Goal: Task Accomplishment & Management: Manage account settings

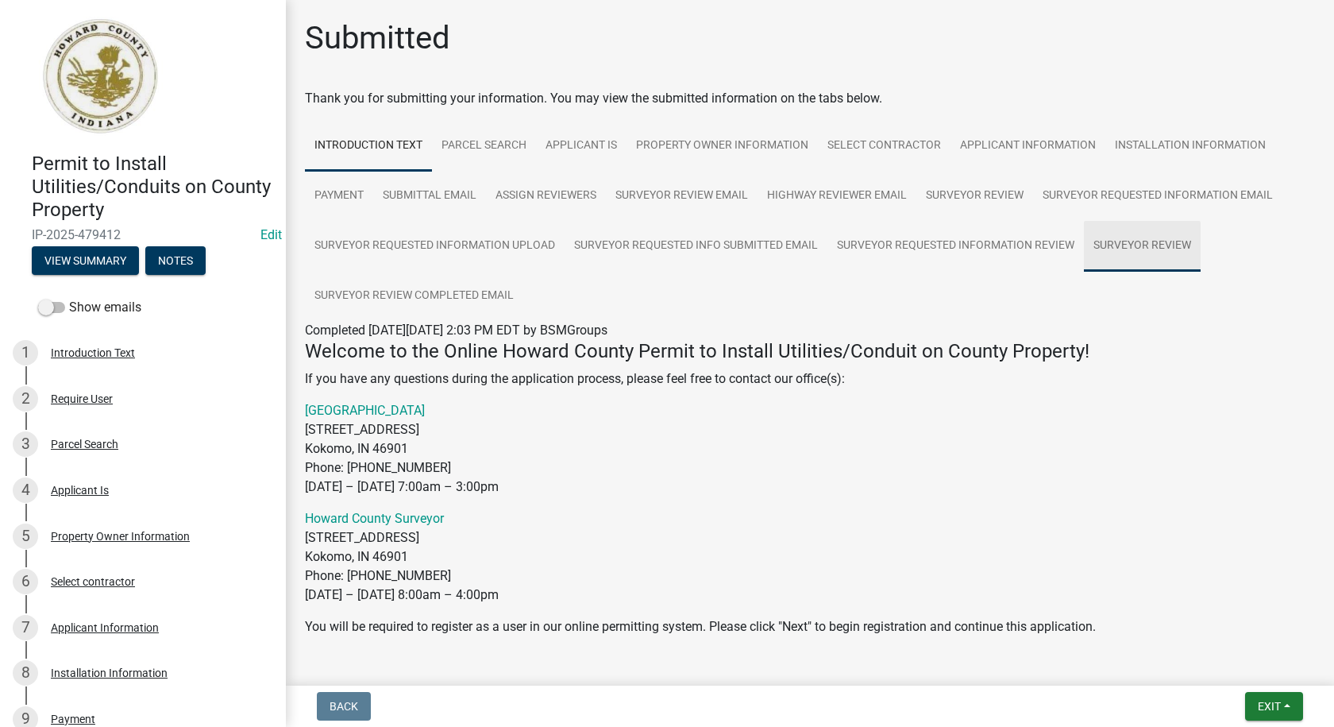
click at [1145, 240] on link "Surveyor Review" at bounding box center [1142, 246] width 117 height 51
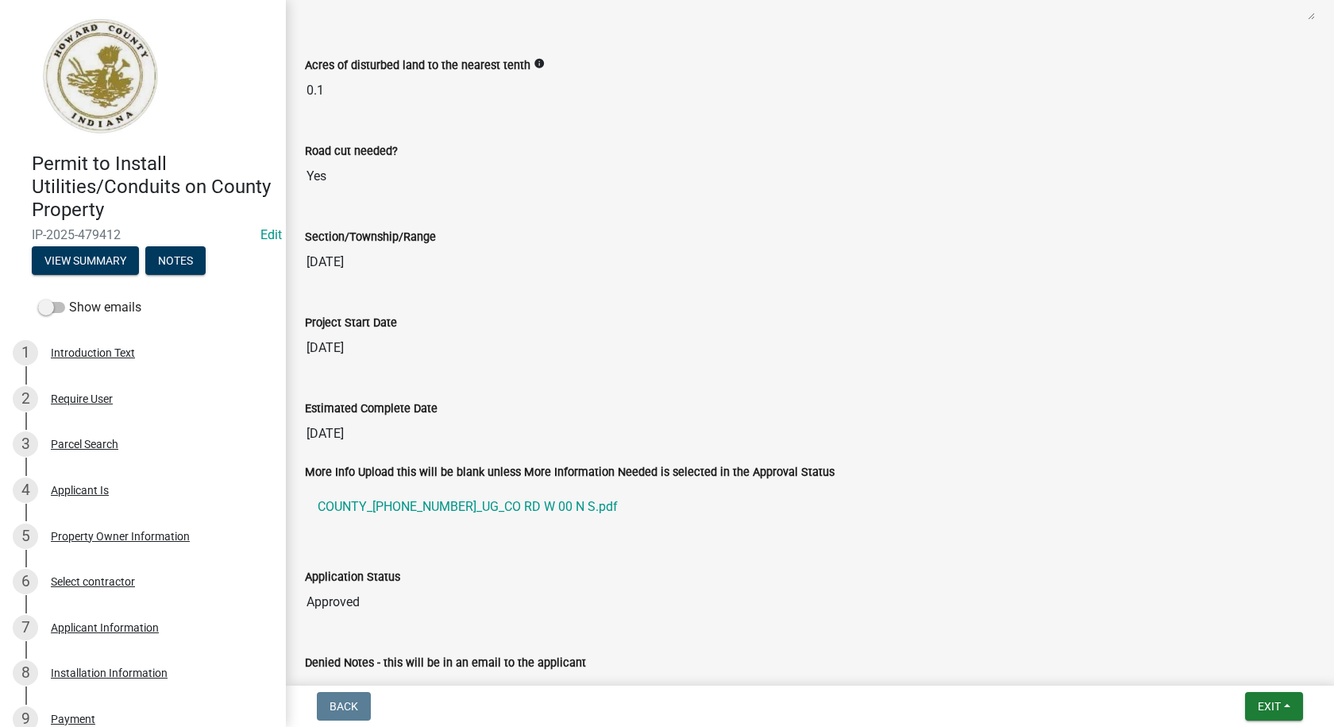
scroll to position [2542, 0]
click at [384, 505] on link "COUNTY_25-01621-01_UG_CO RD W 00 N S.pdf" at bounding box center [810, 505] width 1010 height 38
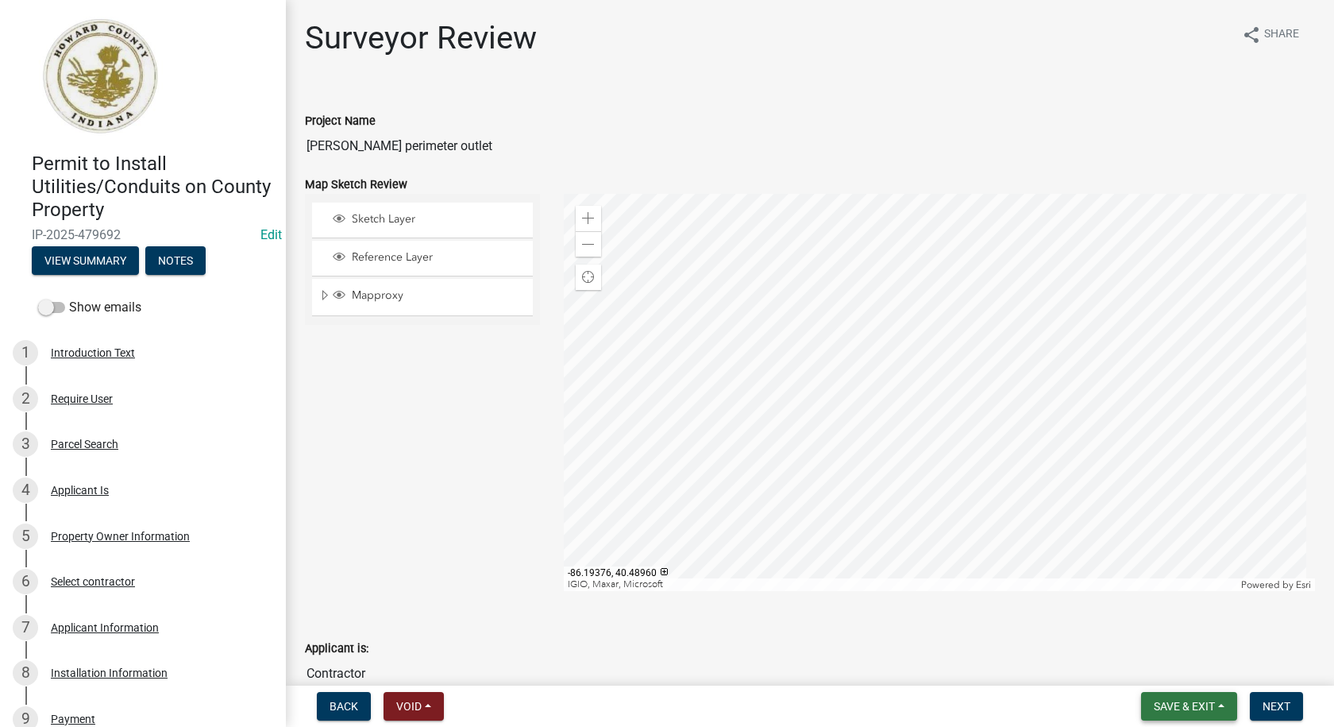
click at [1226, 705] on button "Save & Exit" at bounding box center [1189, 706] width 96 height 29
click at [1175, 659] on button "Save & Exit" at bounding box center [1173, 665] width 127 height 38
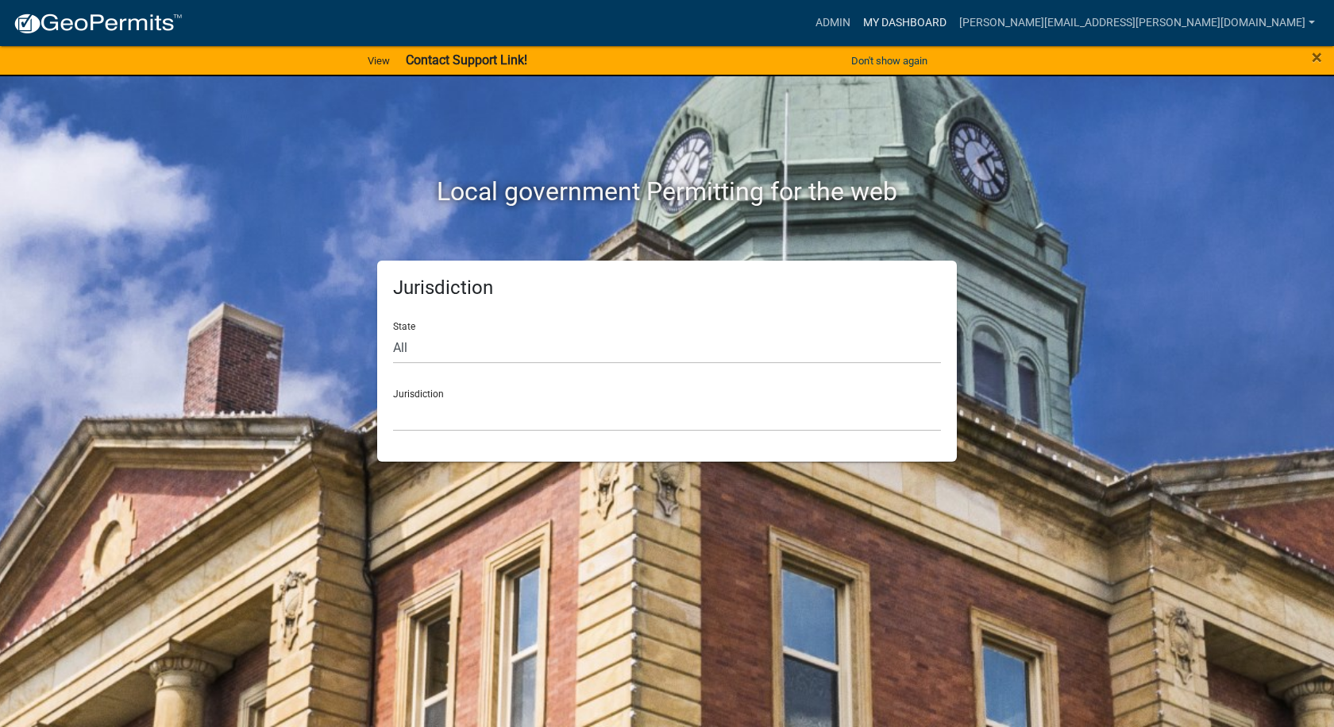
click at [953, 19] on link "My Dashboard" at bounding box center [905, 23] width 96 height 30
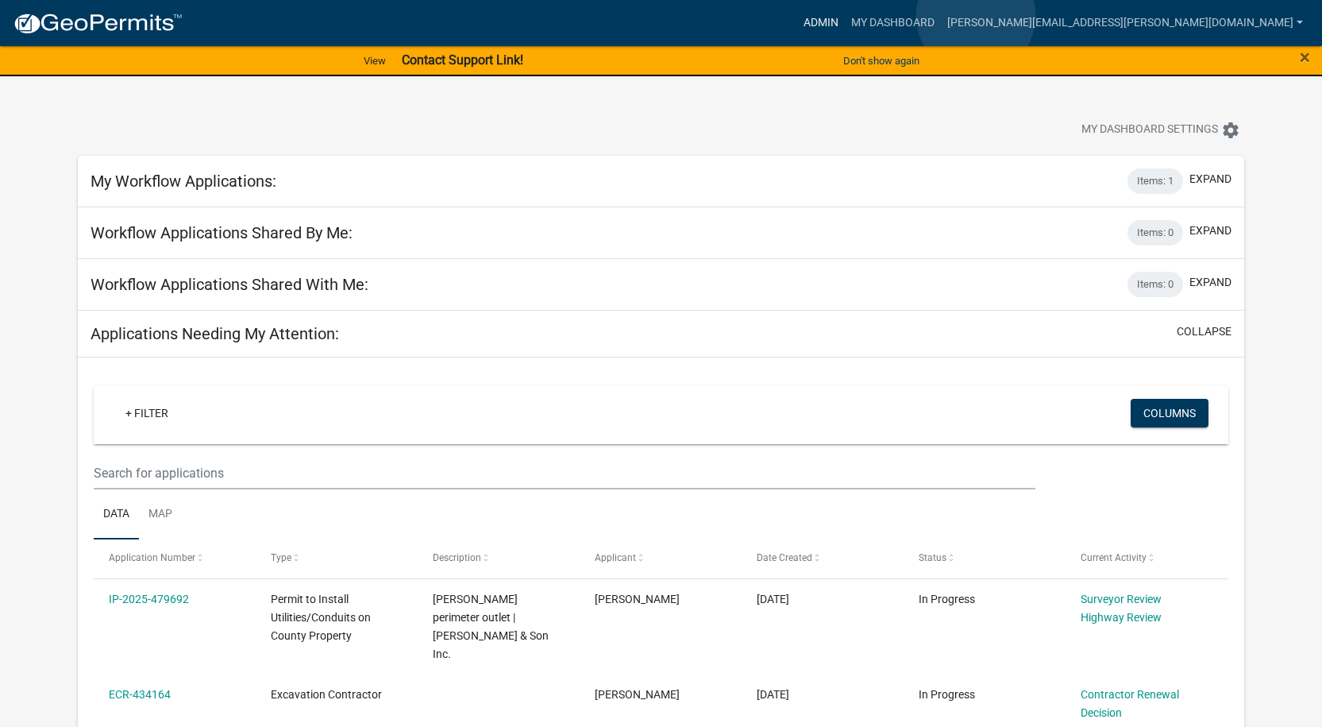
click at [845, 16] on link "Admin" at bounding box center [821, 23] width 48 height 30
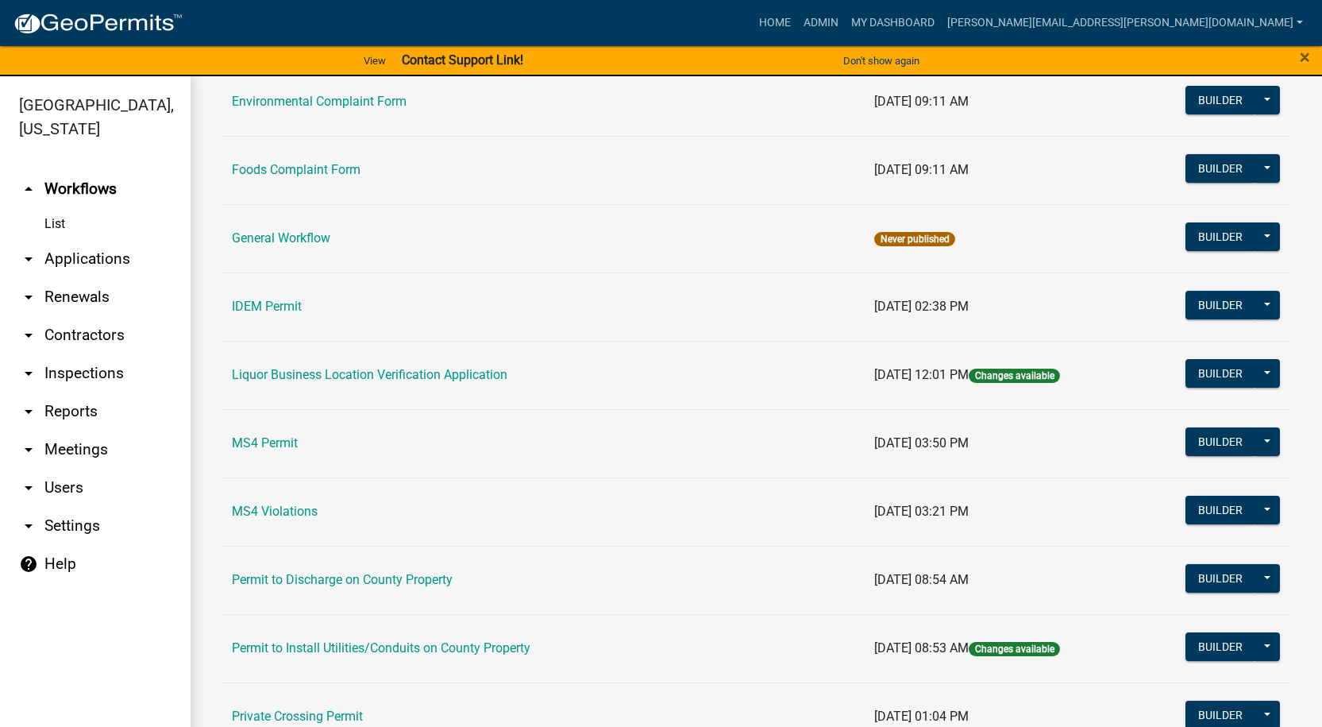
scroll to position [1380, 0]
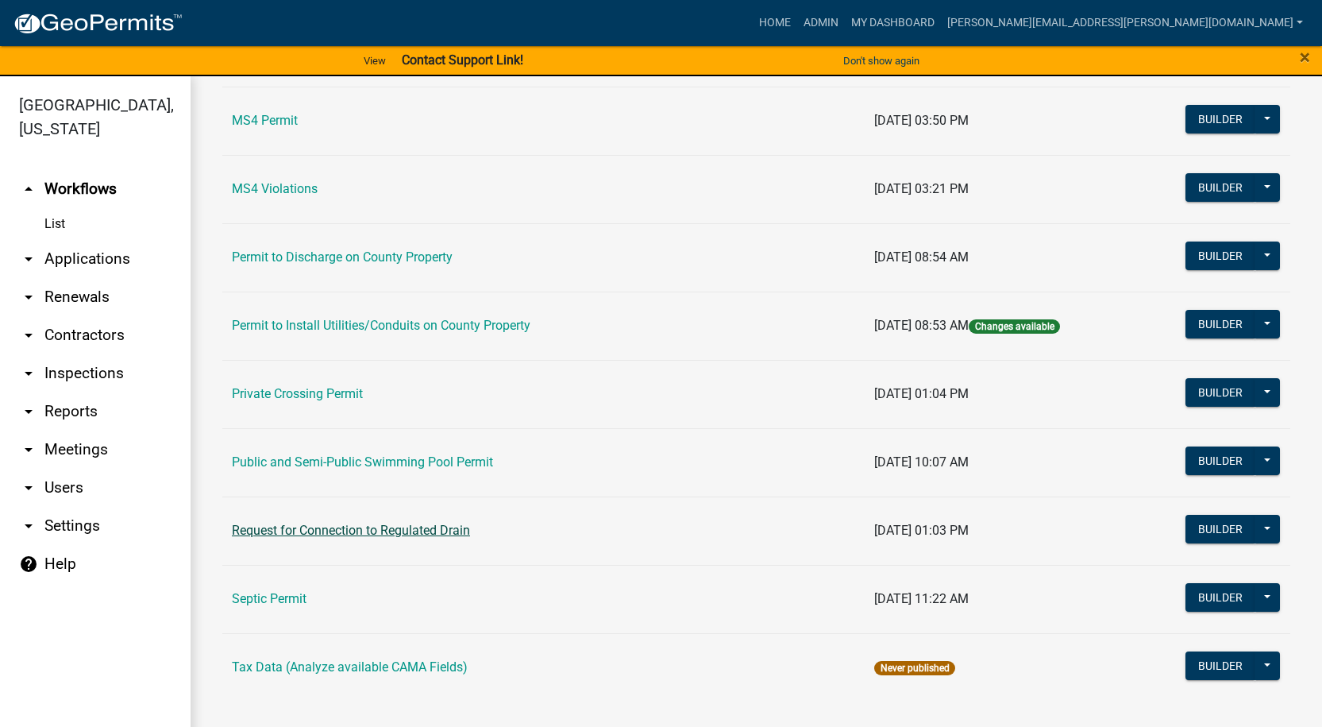
click at [271, 528] on link "Request for Connection to Regulated Drain" at bounding box center [351, 530] width 238 height 15
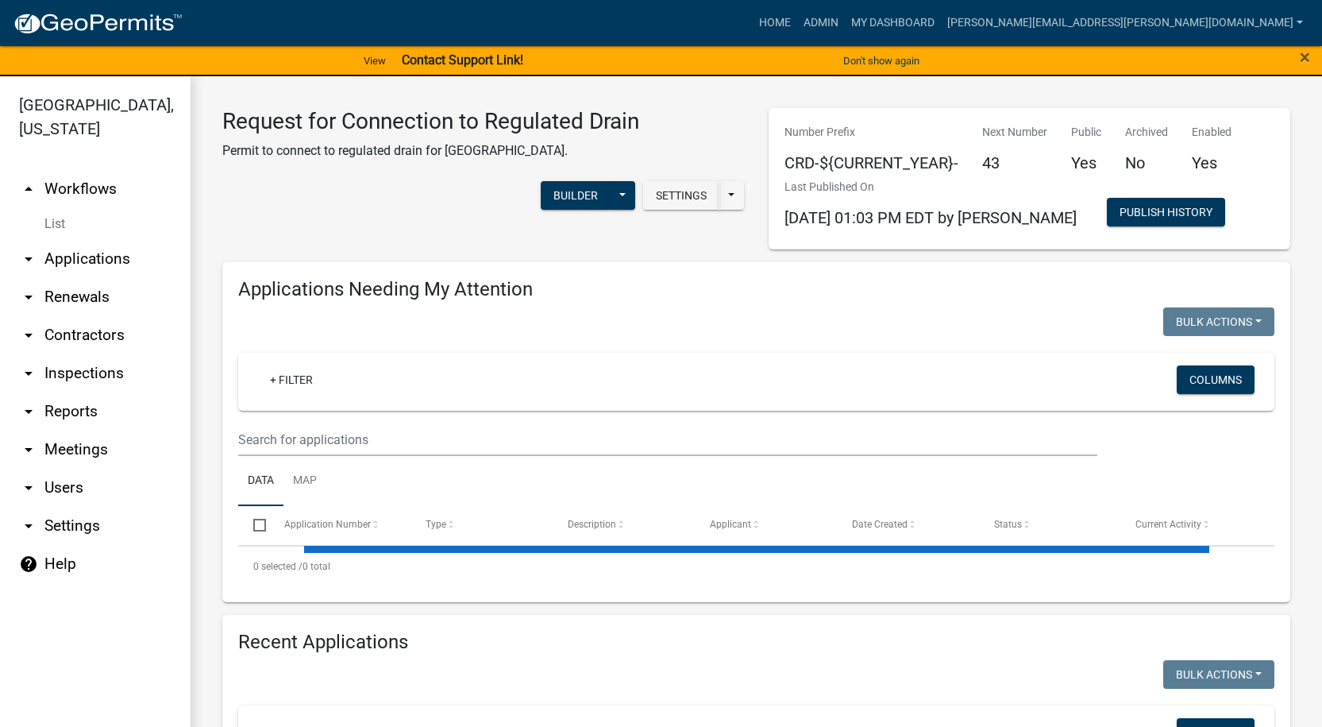
select select "1: 25"
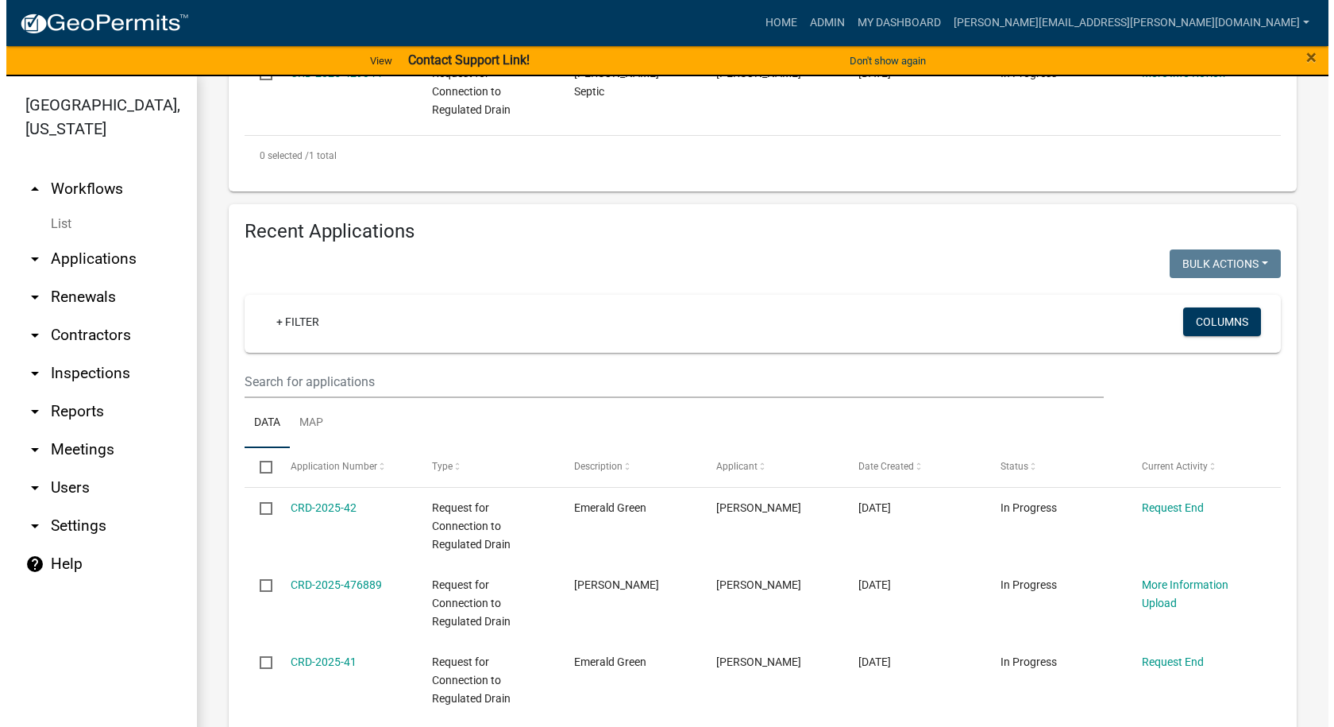
scroll to position [556, 0]
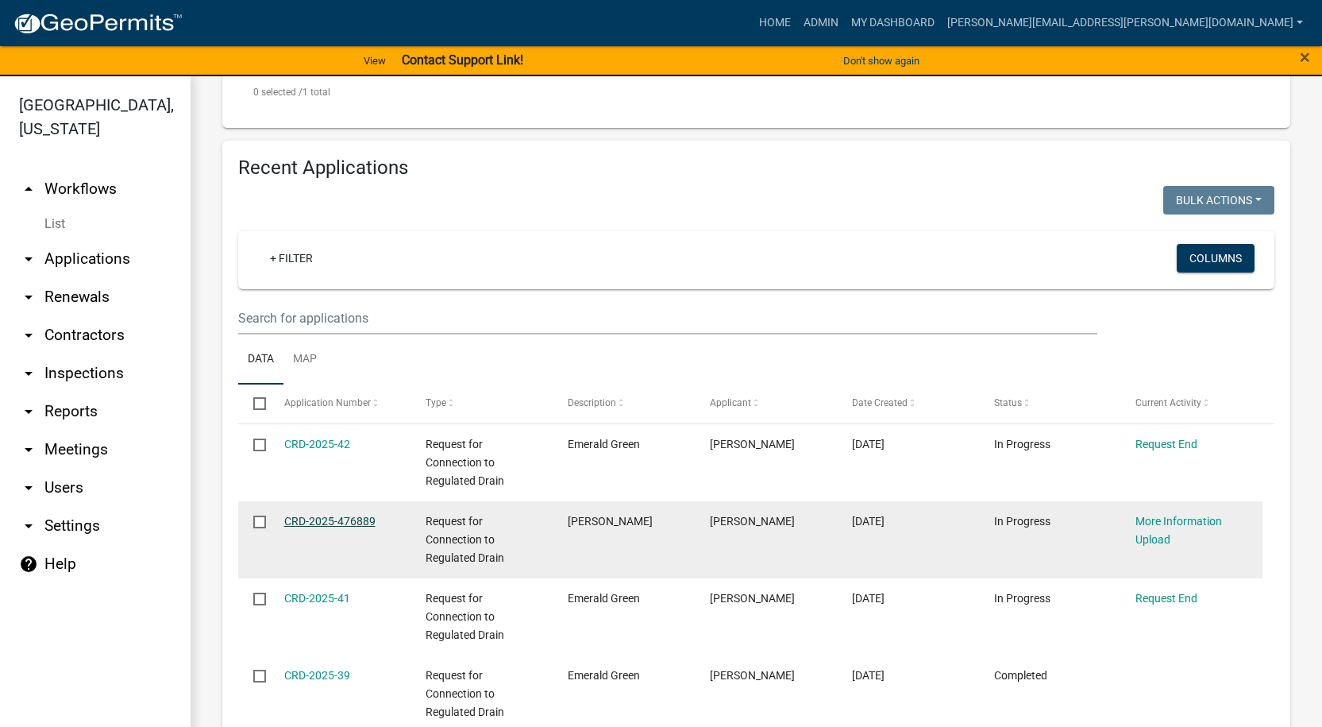
click at [317, 519] on link "CRD-2025-476889" at bounding box center [329, 521] width 91 height 13
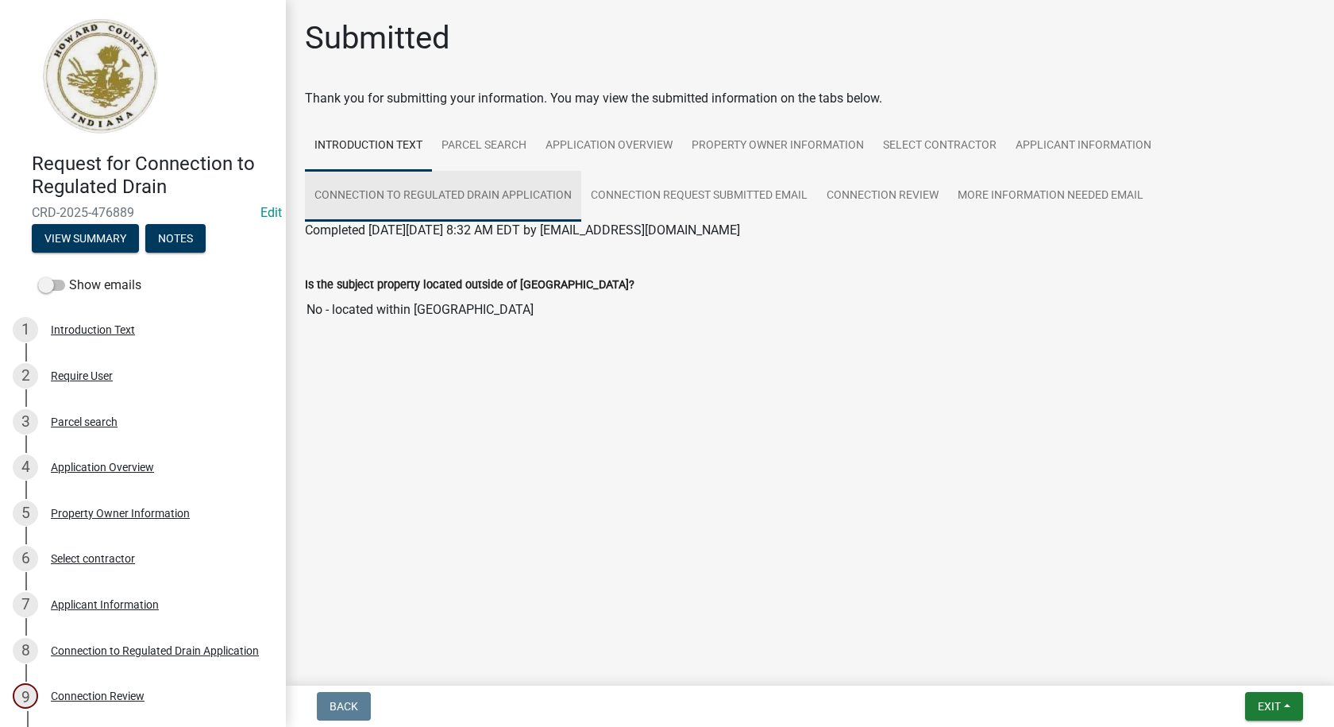
click at [441, 199] on link "Connection to Regulated Drain Application" at bounding box center [443, 196] width 276 height 51
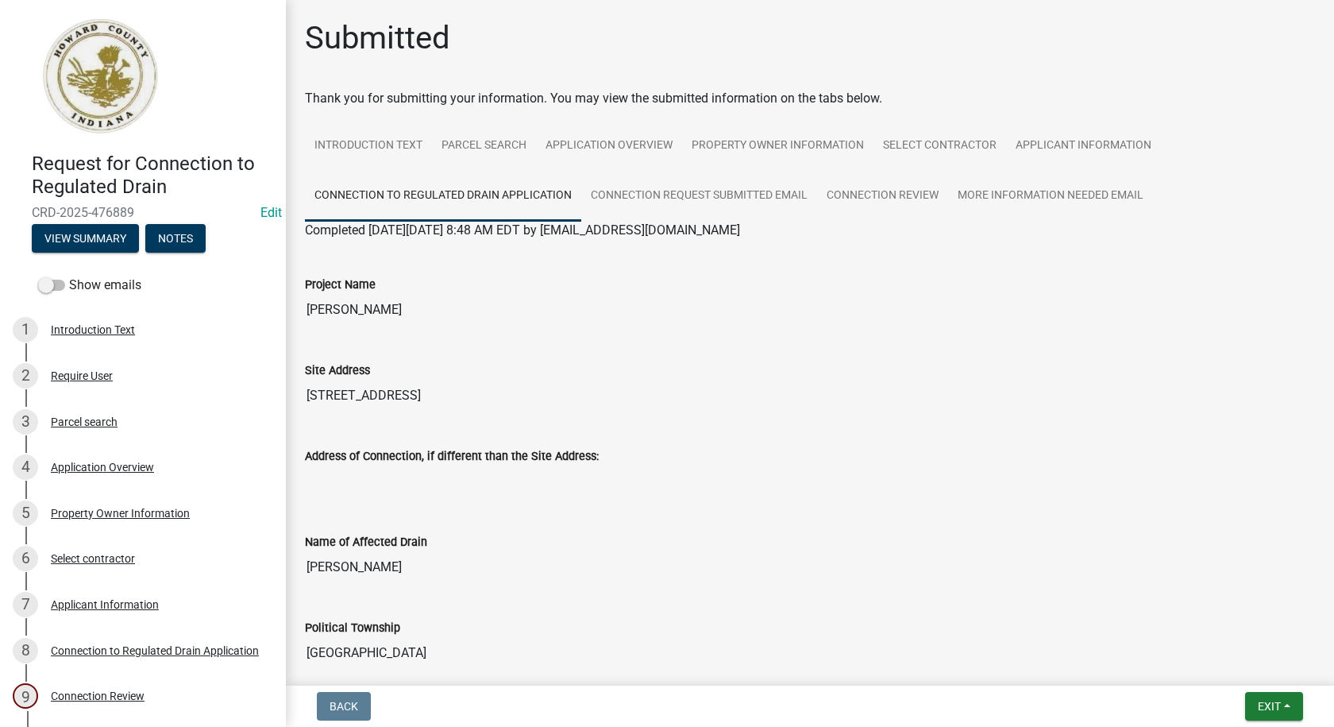
scroll to position [159, 0]
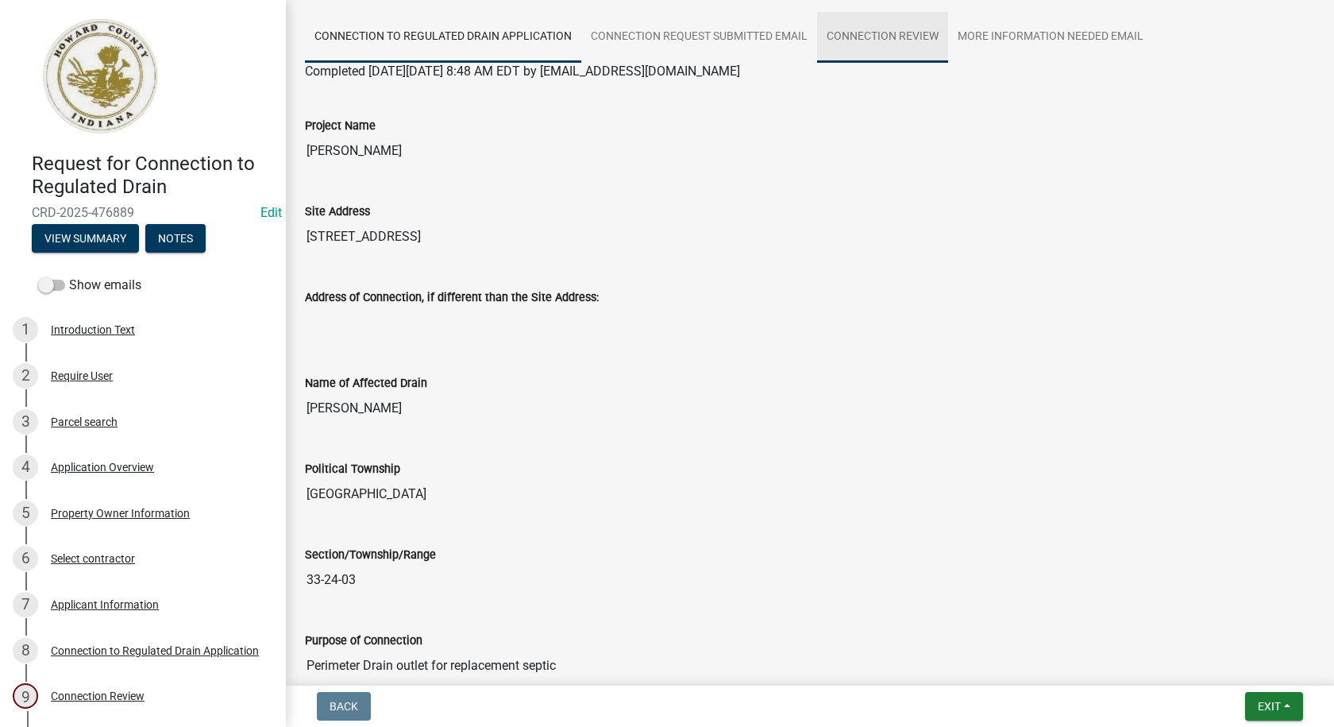
click at [883, 35] on link "Connection Review" at bounding box center [882, 37] width 131 height 51
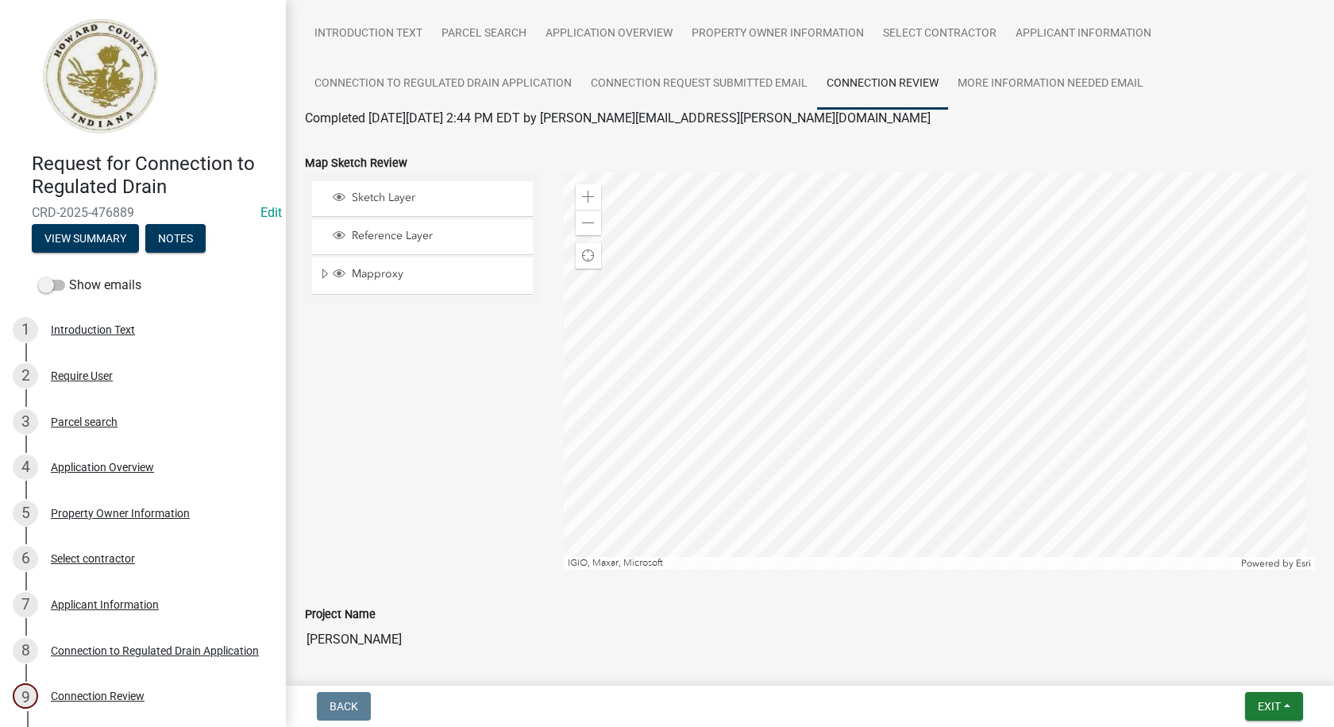
scroll to position [218, 0]
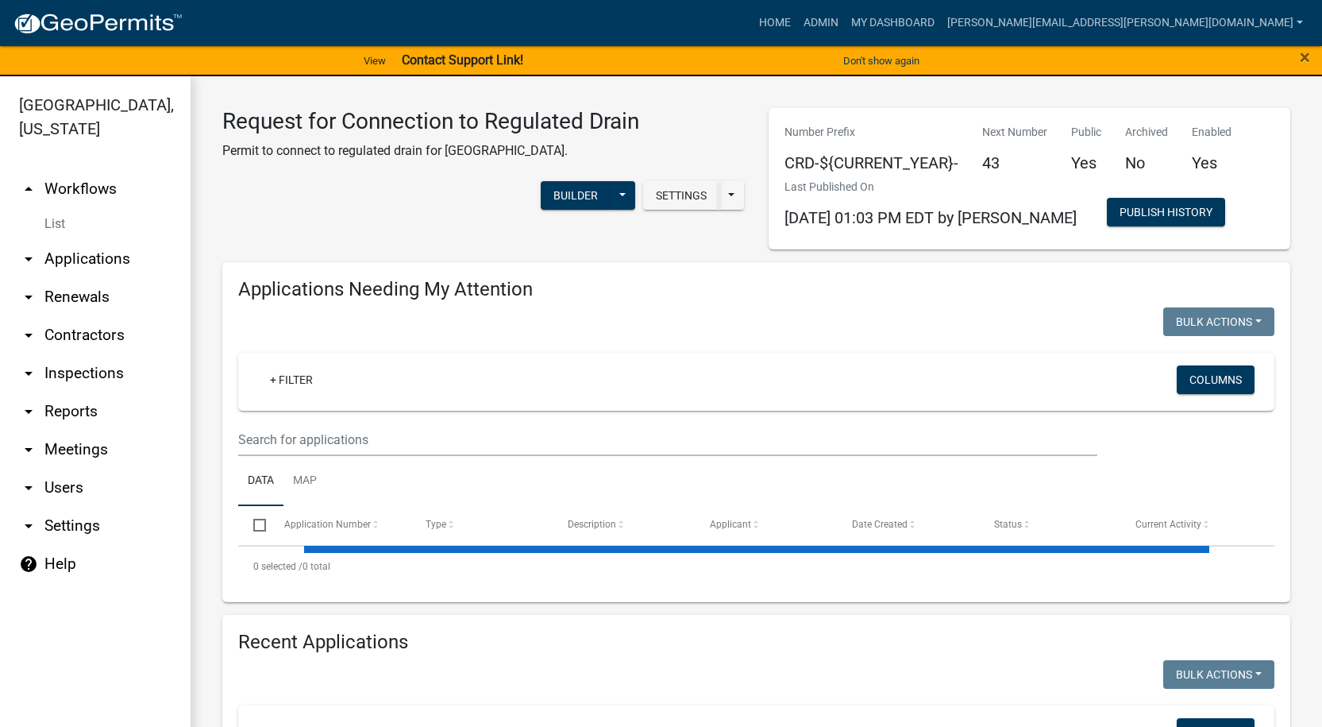
select select "1: 25"
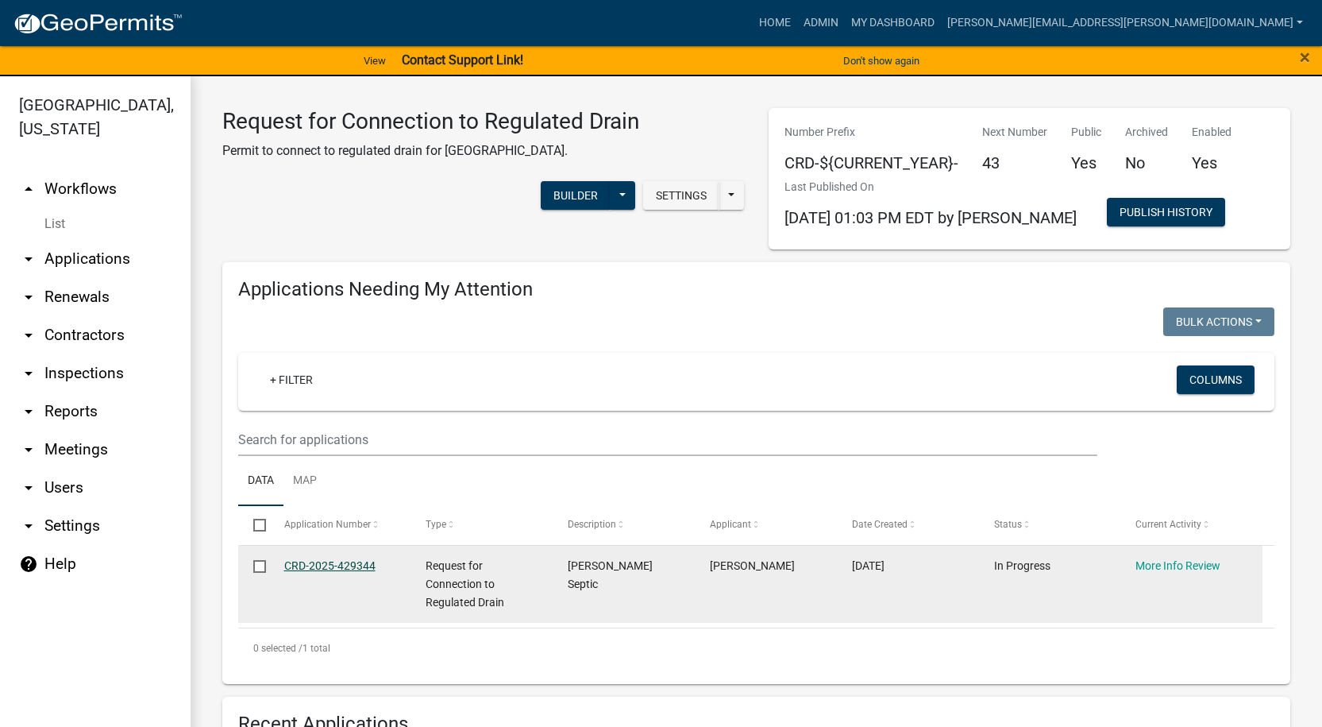
click at [335, 566] on link "CRD-2025-429344" at bounding box center [329, 565] width 91 height 13
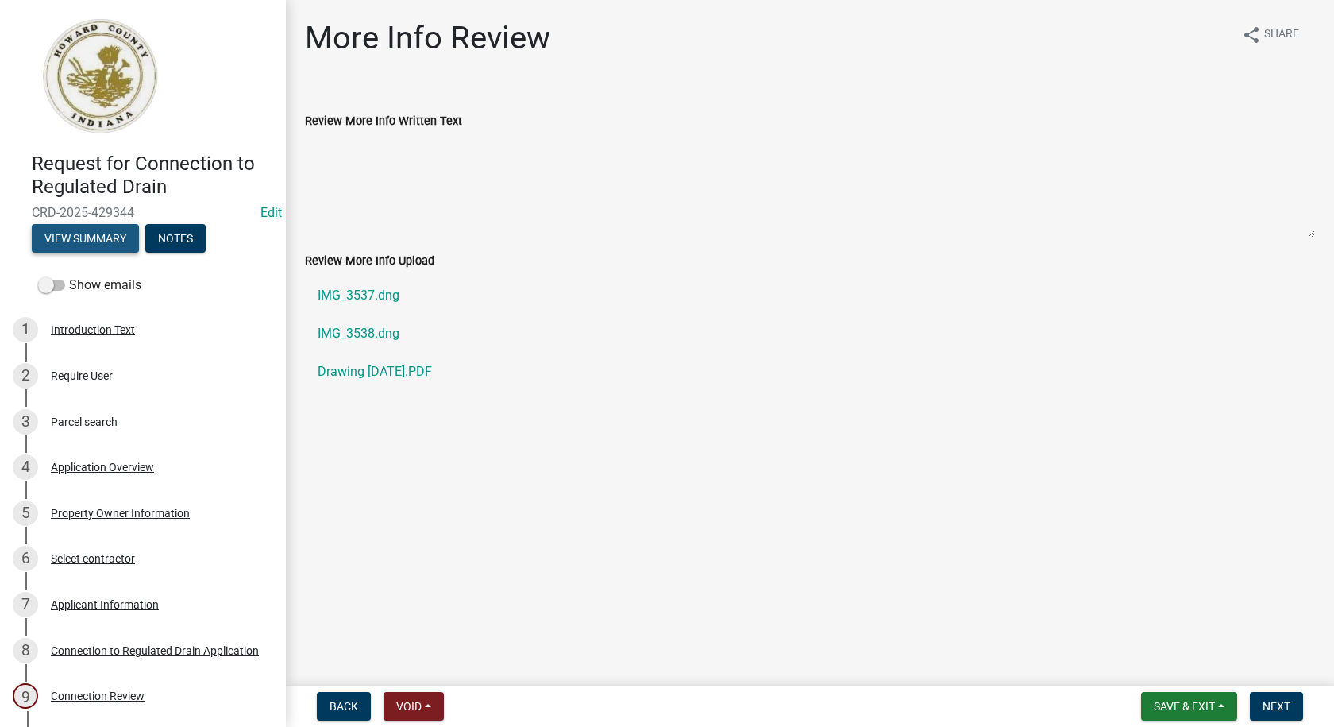
click at [83, 241] on button "View Summary" at bounding box center [85, 238] width 107 height 29
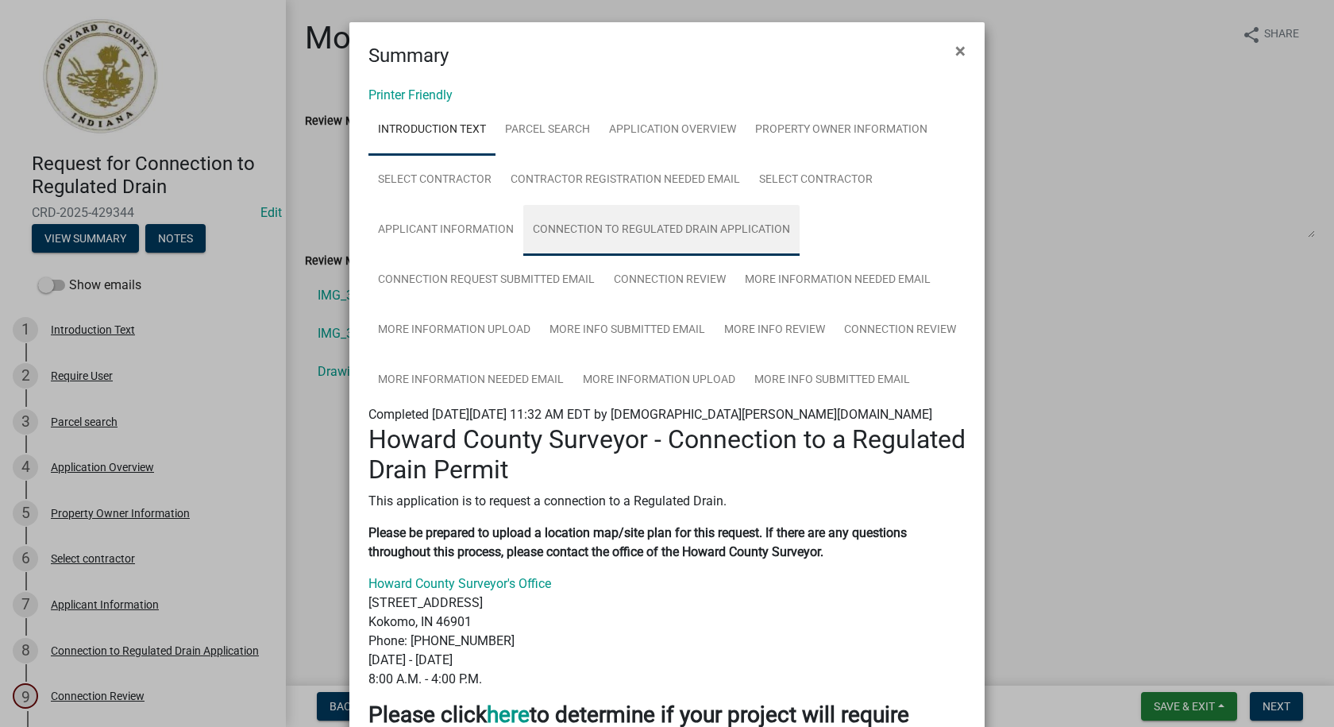
click at [632, 232] on link "Connection to Regulated Drain Application" at bounding box center [661, 230] width 276 height 51
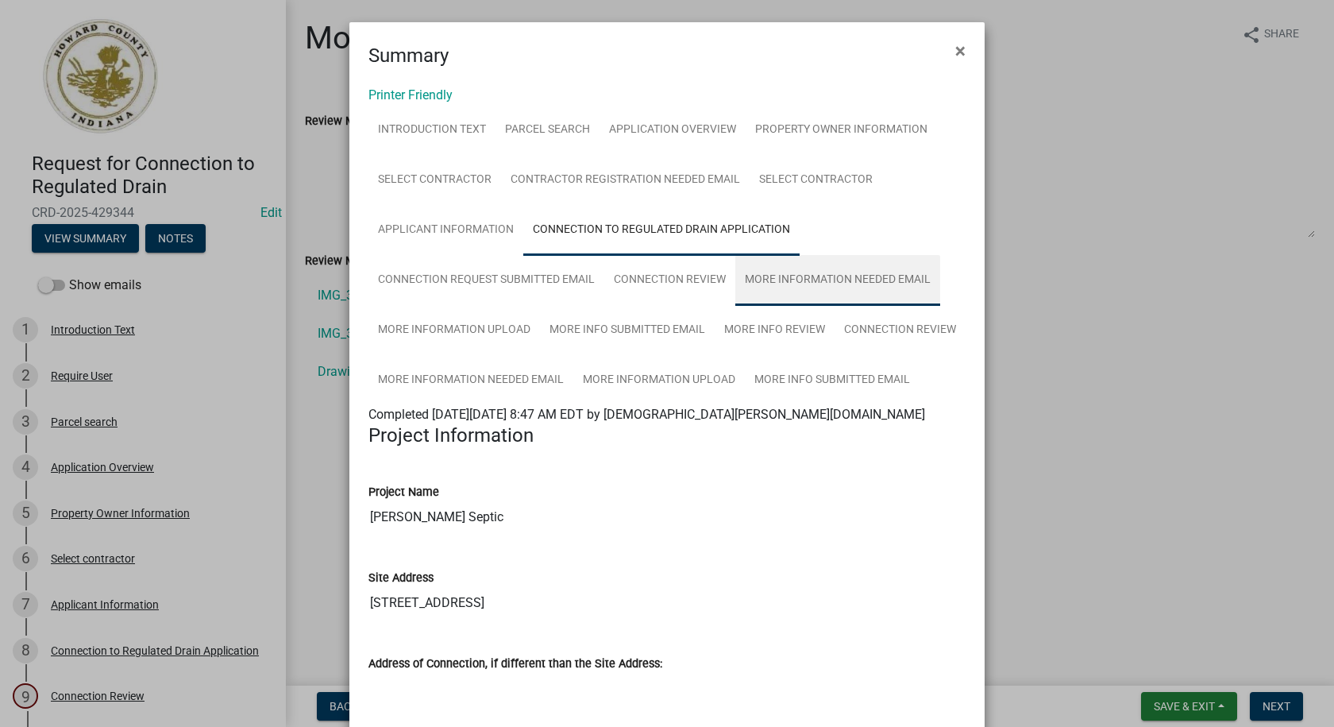
click at [828, 277] on link "More Information Needed Email" at bounding box center [838, 280] width 205 height 51
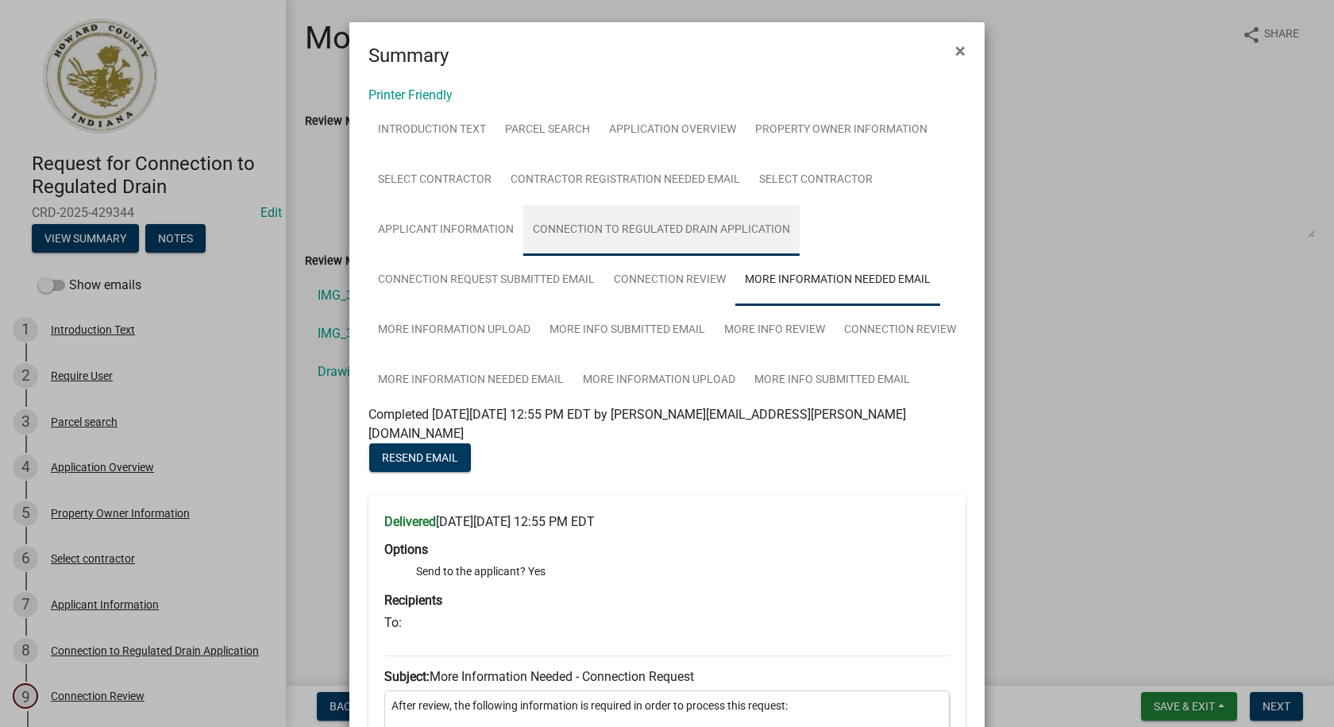
click at [620, 225] on link "Connection to Regulated Drain Application" at bounding box center [661, 230] width 276 height 51
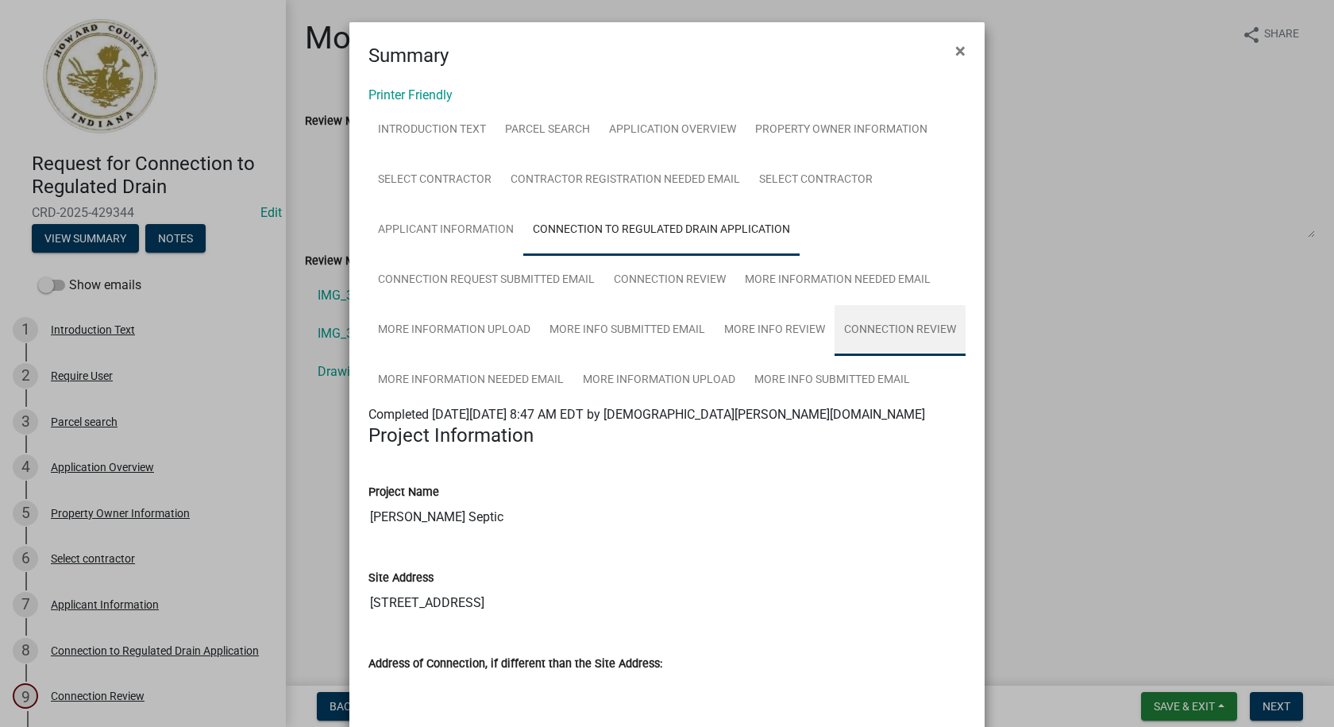
click at [882, 326] on link "Connection Review" at bounding box center [900, 330] width 131 height 51
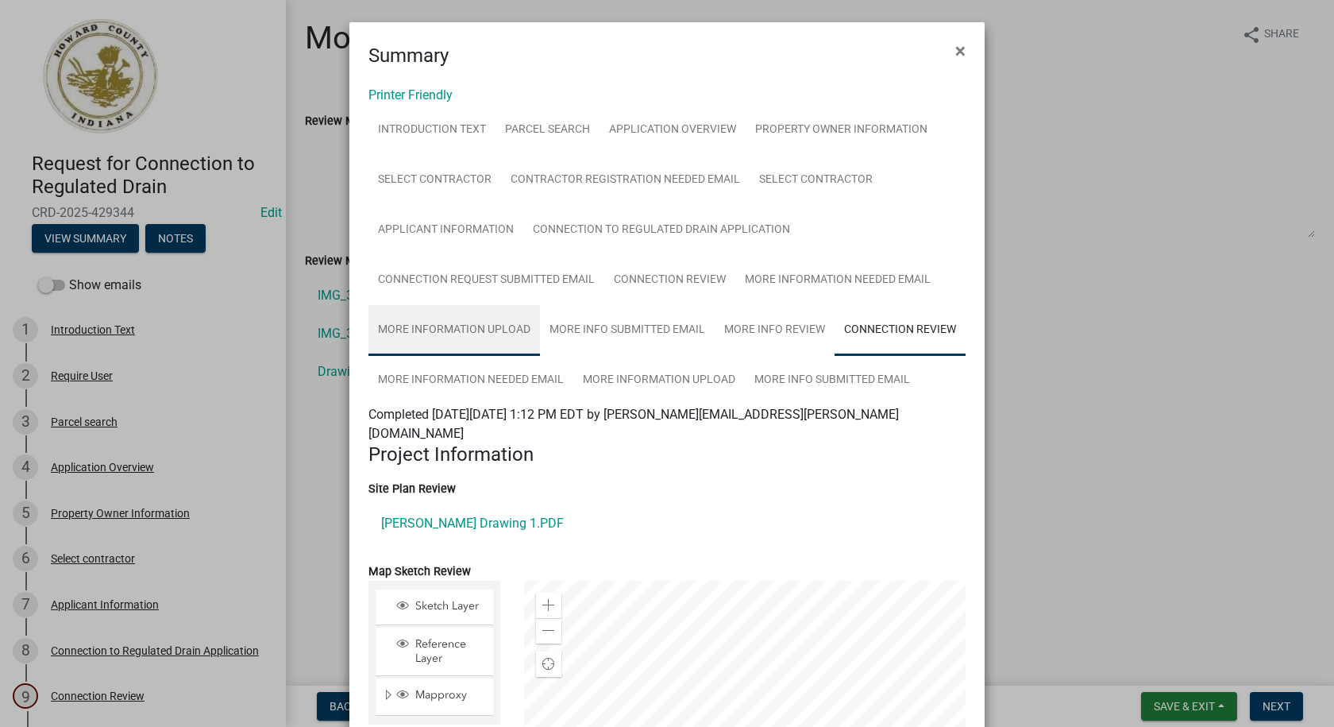
click at [465, 320] on link "More Information Upload" at bounding box center [455, 330] width 172 height 51
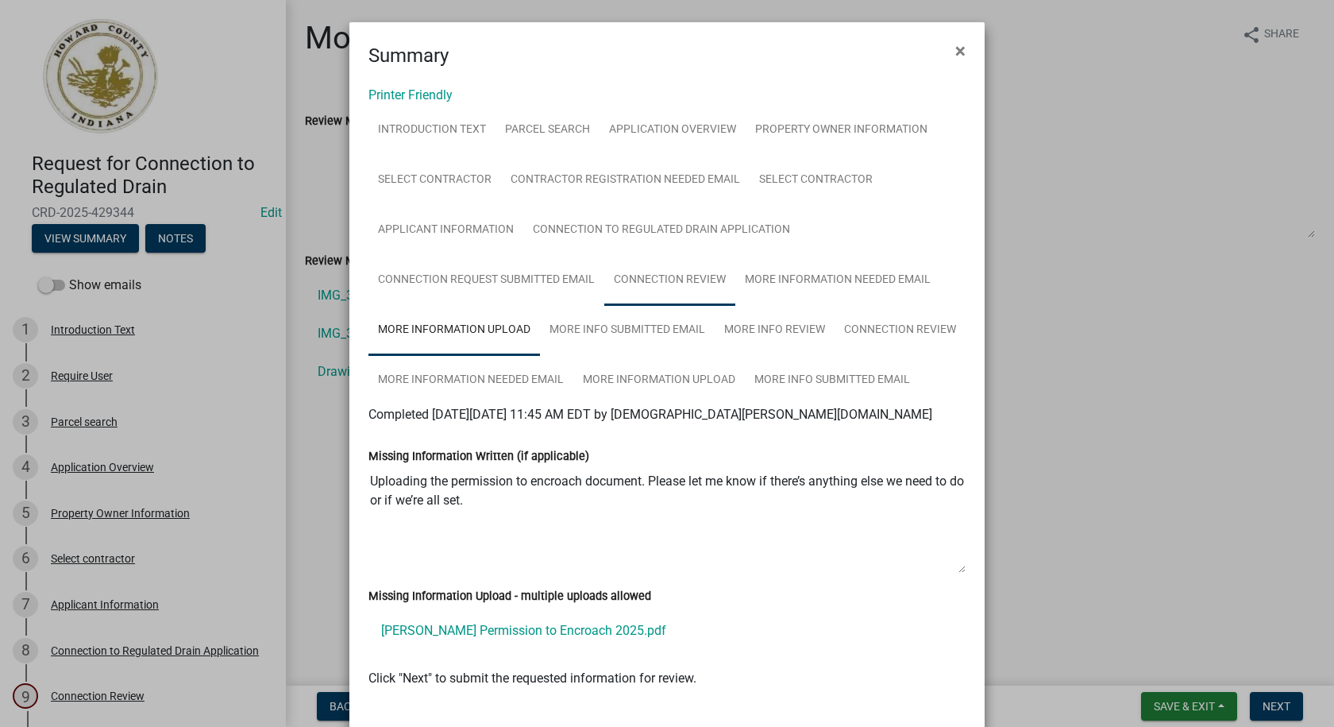
click at [651, 279] on link "Connection Review" at bounding box center [669, 280] width 131 height 51
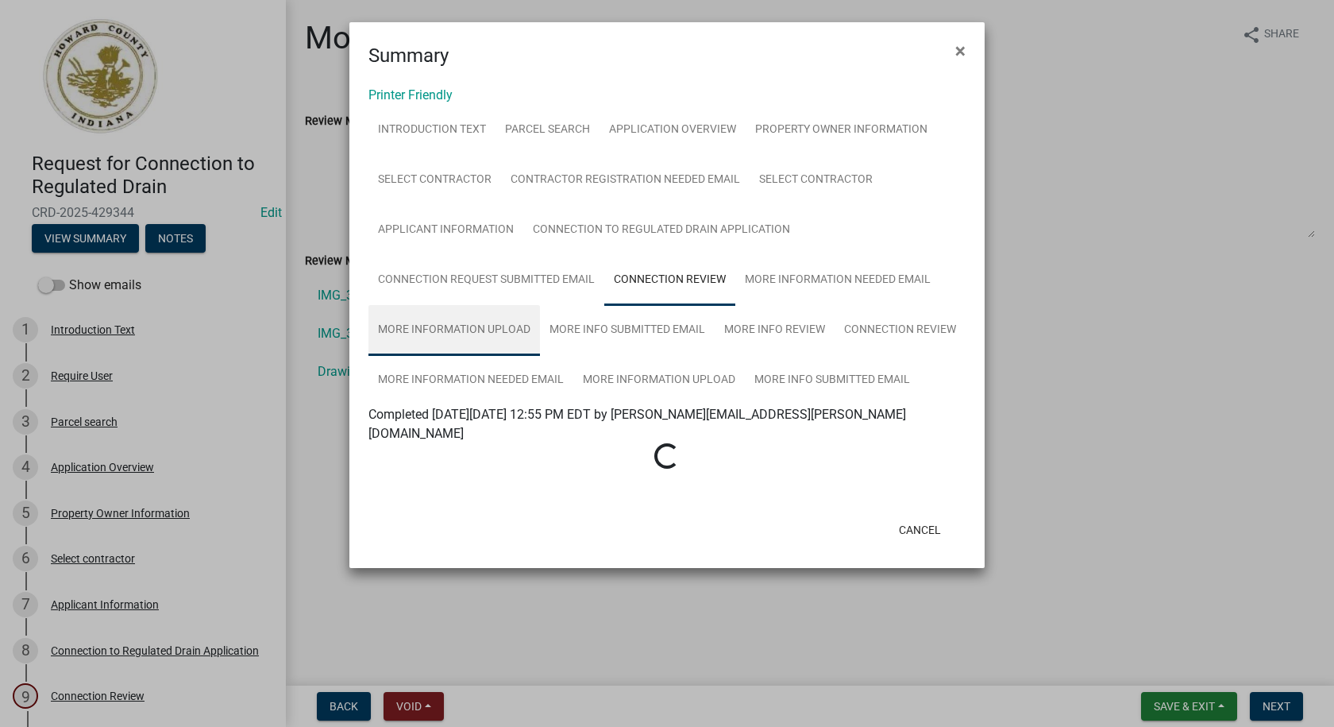
click at [469, 326] on link "More Information Upload" at bounding box center [455, 330] width 172 height 51
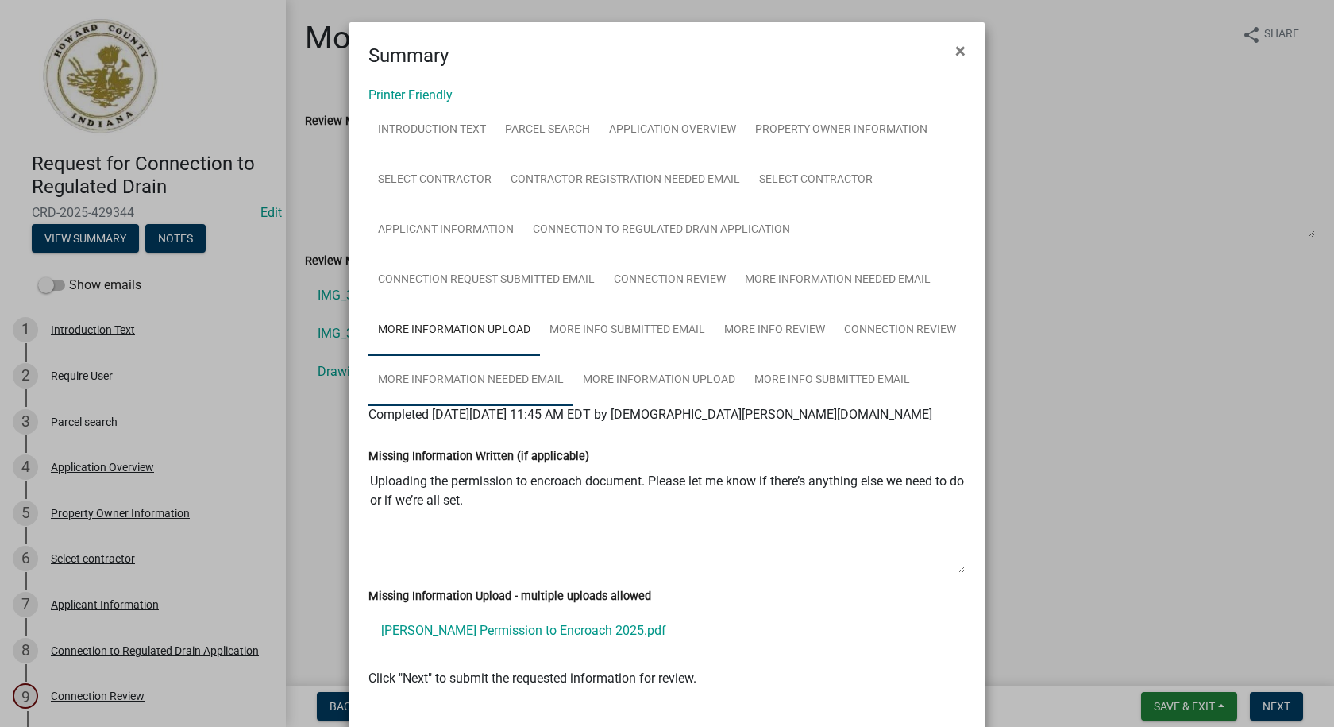
click at [477, 373] on link "More Information Needed Email" at bounding box center [471, 380] width 205 height 51
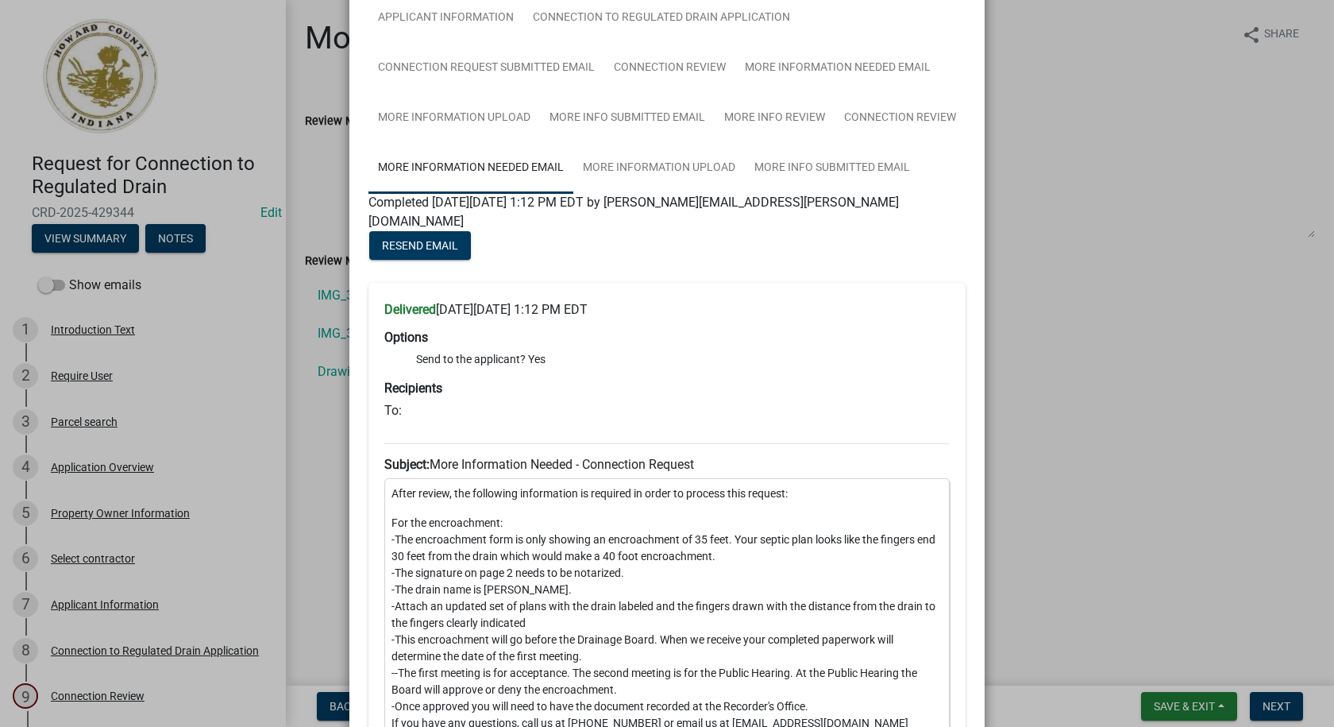
scroll to position [159, 0]
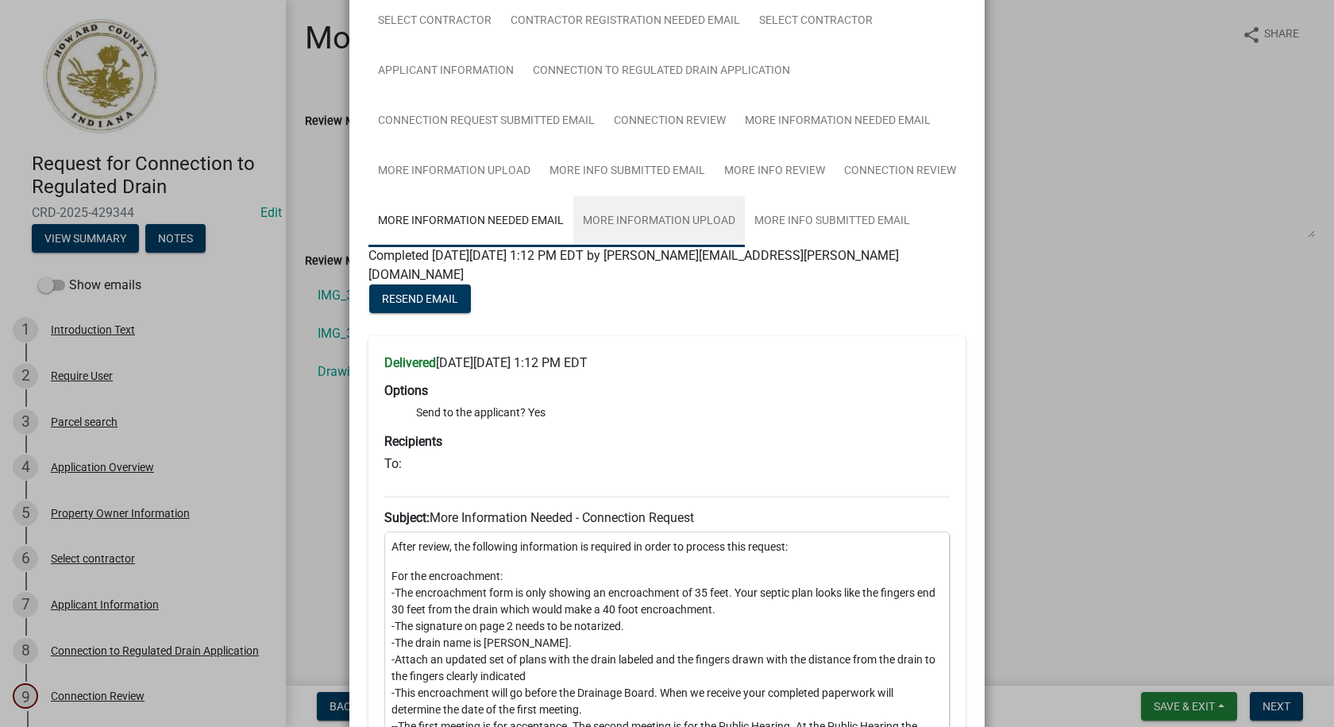
click at [658, 213] on link "More Information Upload" at bounding box center [659, 221] width 172 height 51
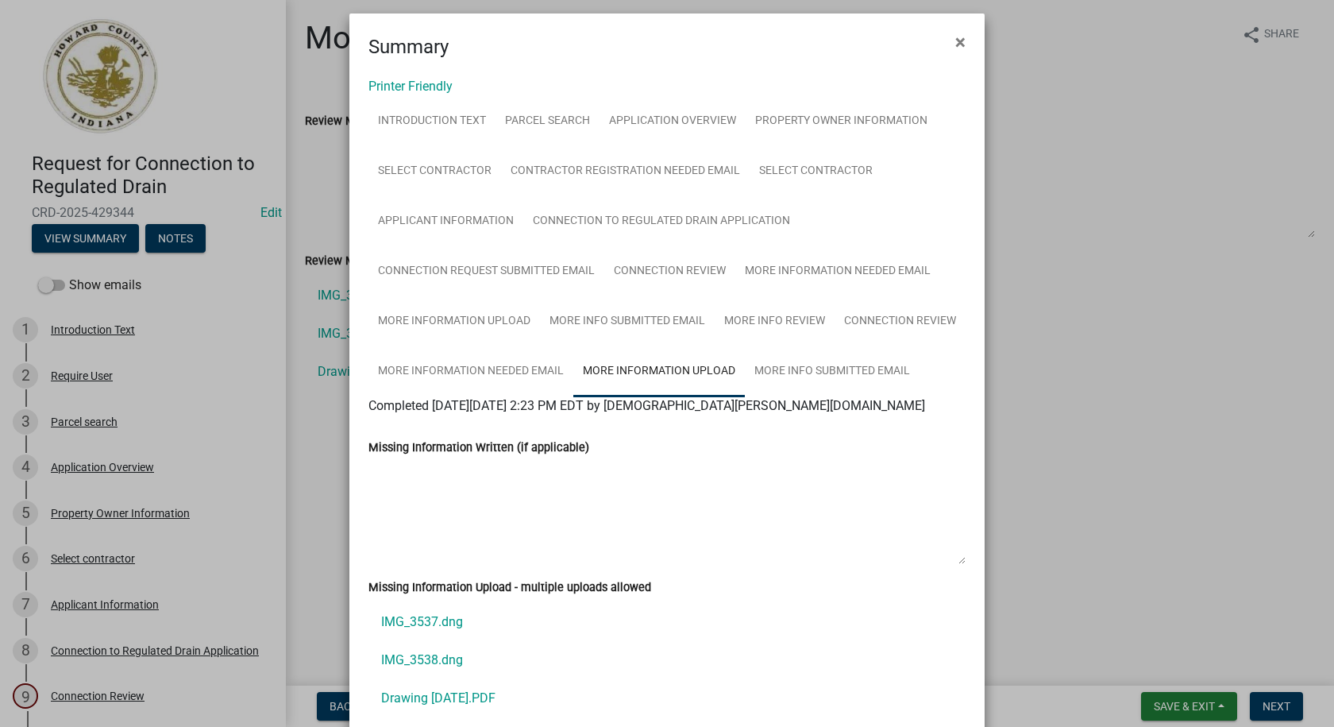
scroll to position [0, 0]
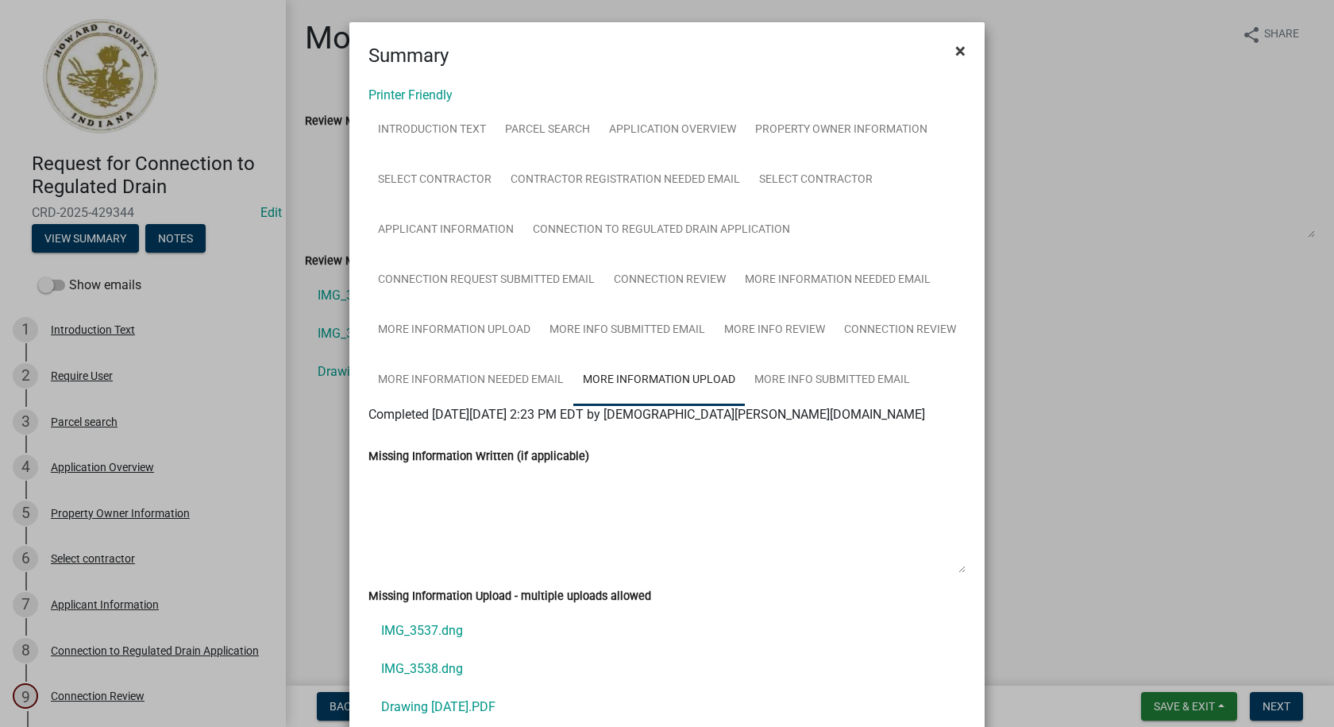
click at [956, 48] on span "×" at bounding box center [961, 51] width 10 height 22
